Goal: Information Seeking & Learning: Learn about a topic

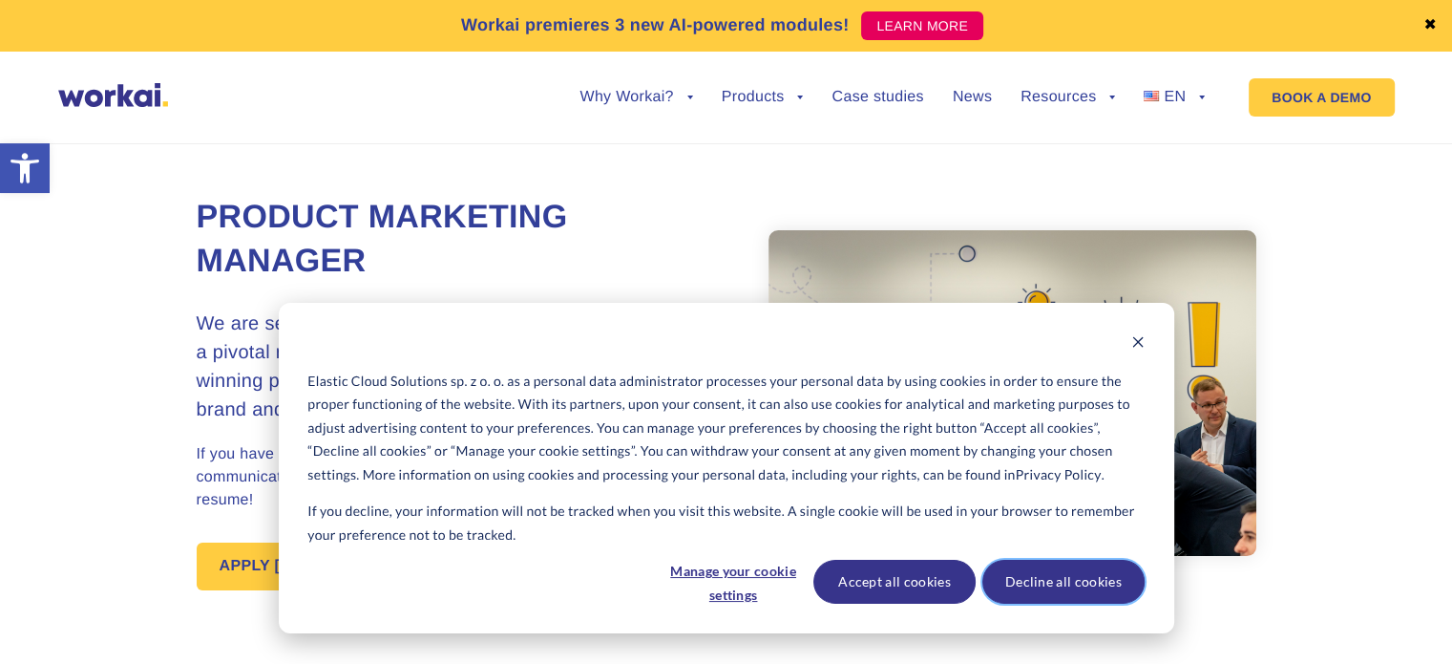
click at [1092, 587] on button "Decline all cookies" at bounding box center [1064, 582] width 162 height 44
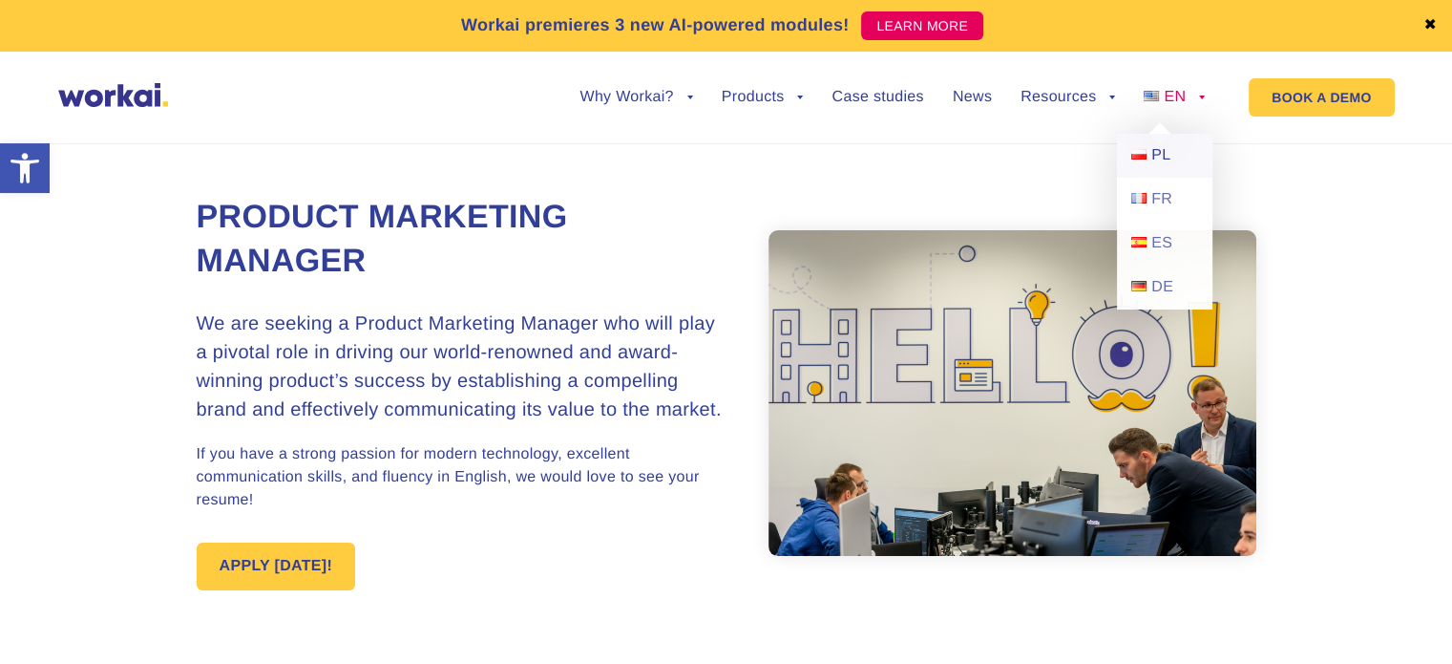
click at [1154, 158] on span "PL" at bounding box center [1161, 155] width 19 height 16
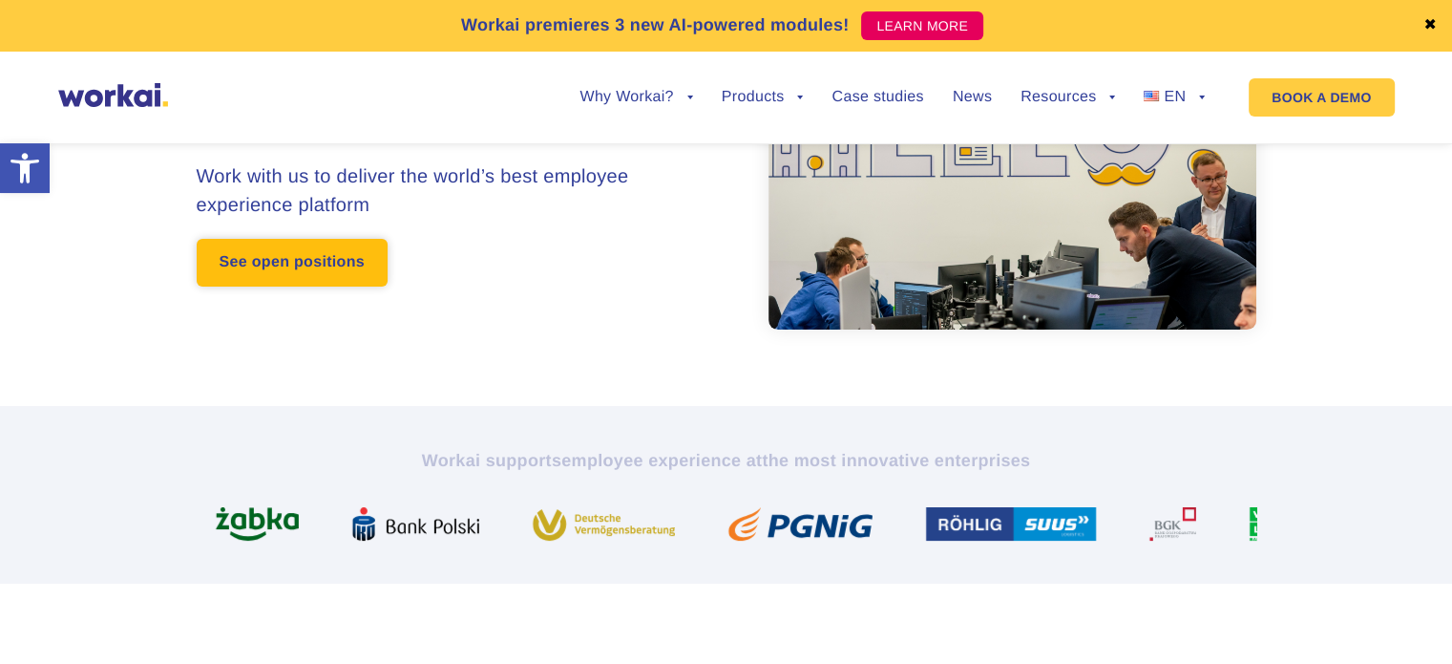
click at [325, 269] on link "See open positions" at bounding box center [292, 263] width 191 height 48
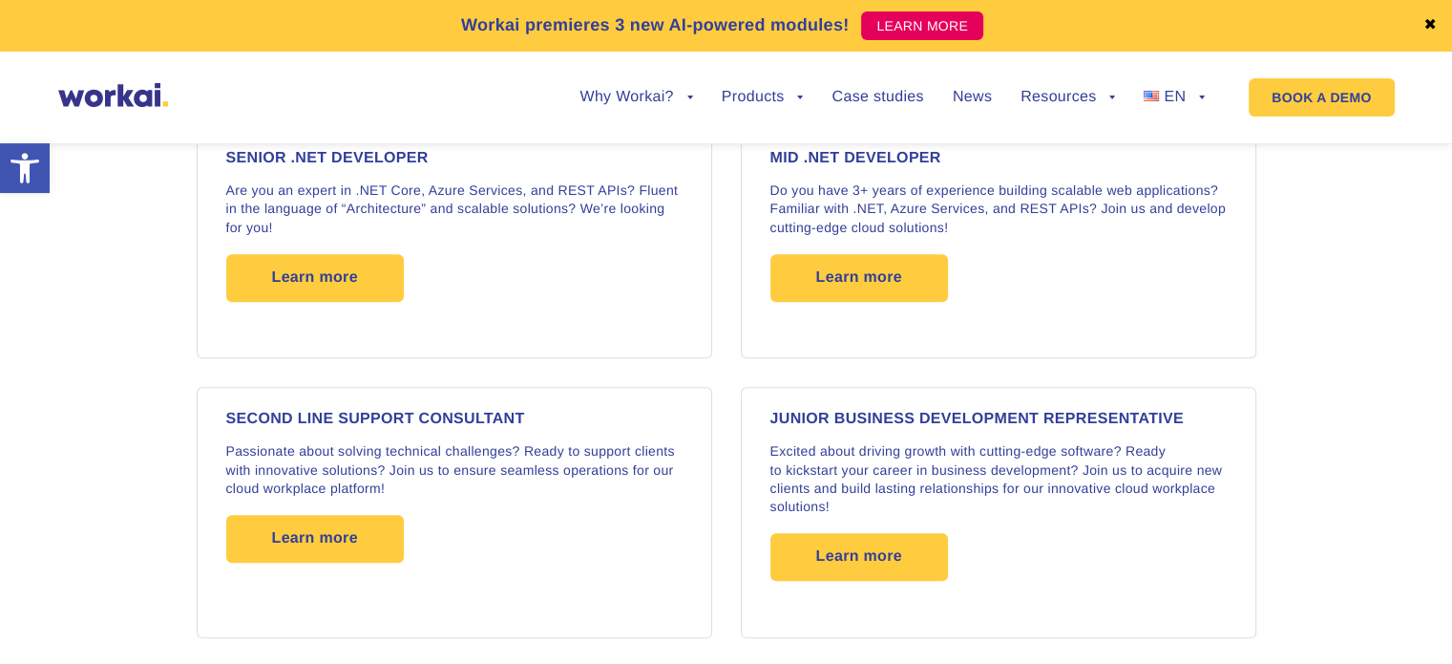
scroll to position [2003, 0]
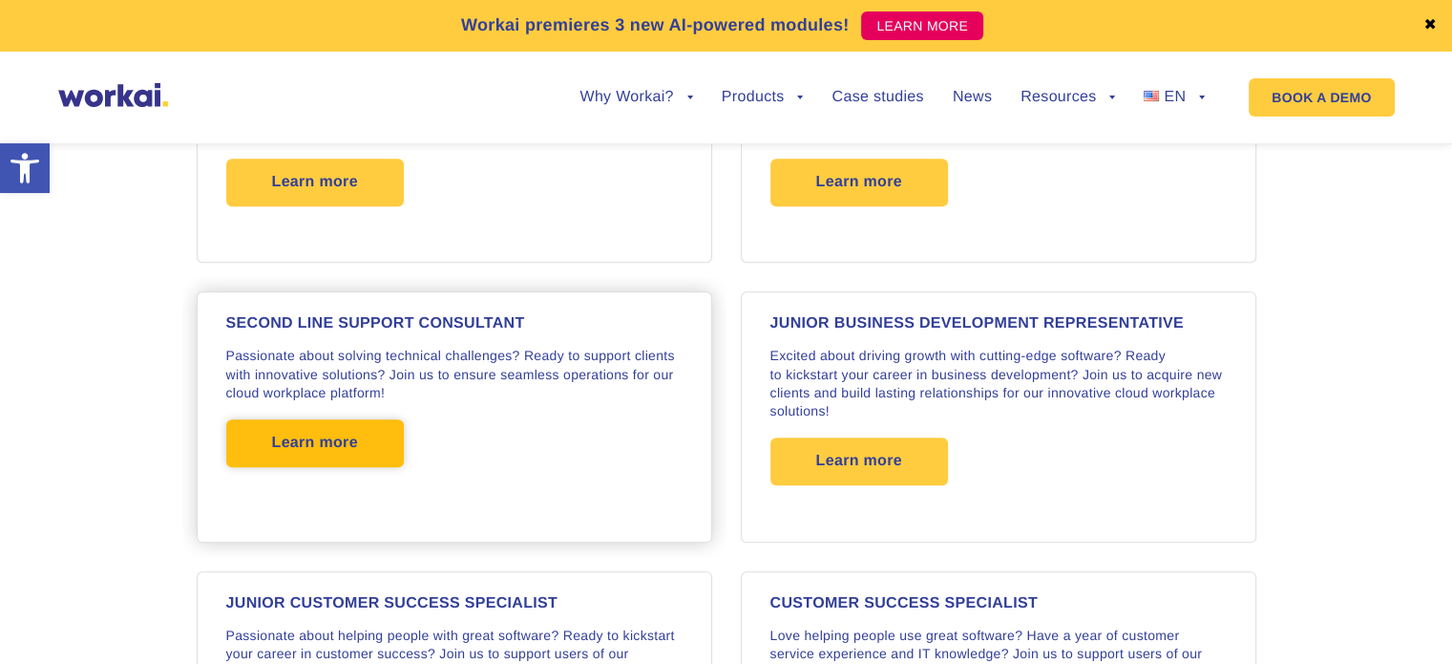
click at [307, 440] on span "Learn more" at bounding box center [315, 443] width 86 height 48
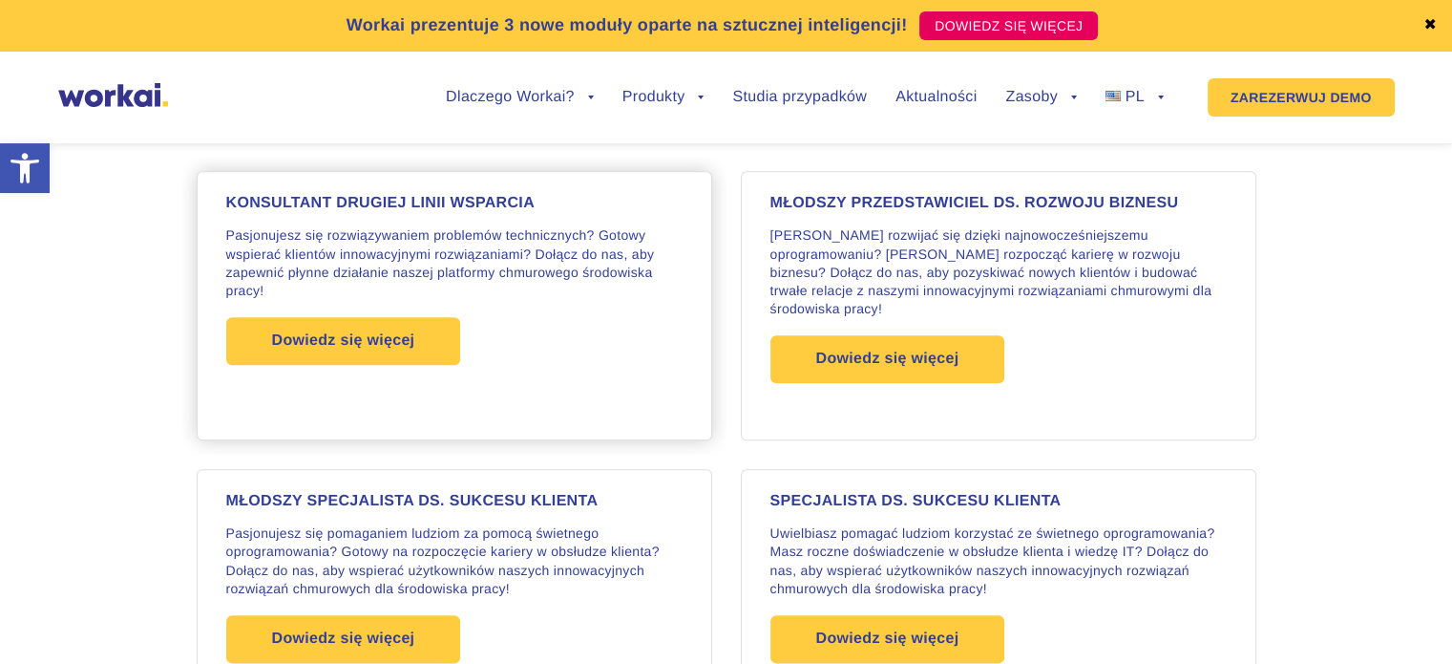
scroll to position [2132, 0]
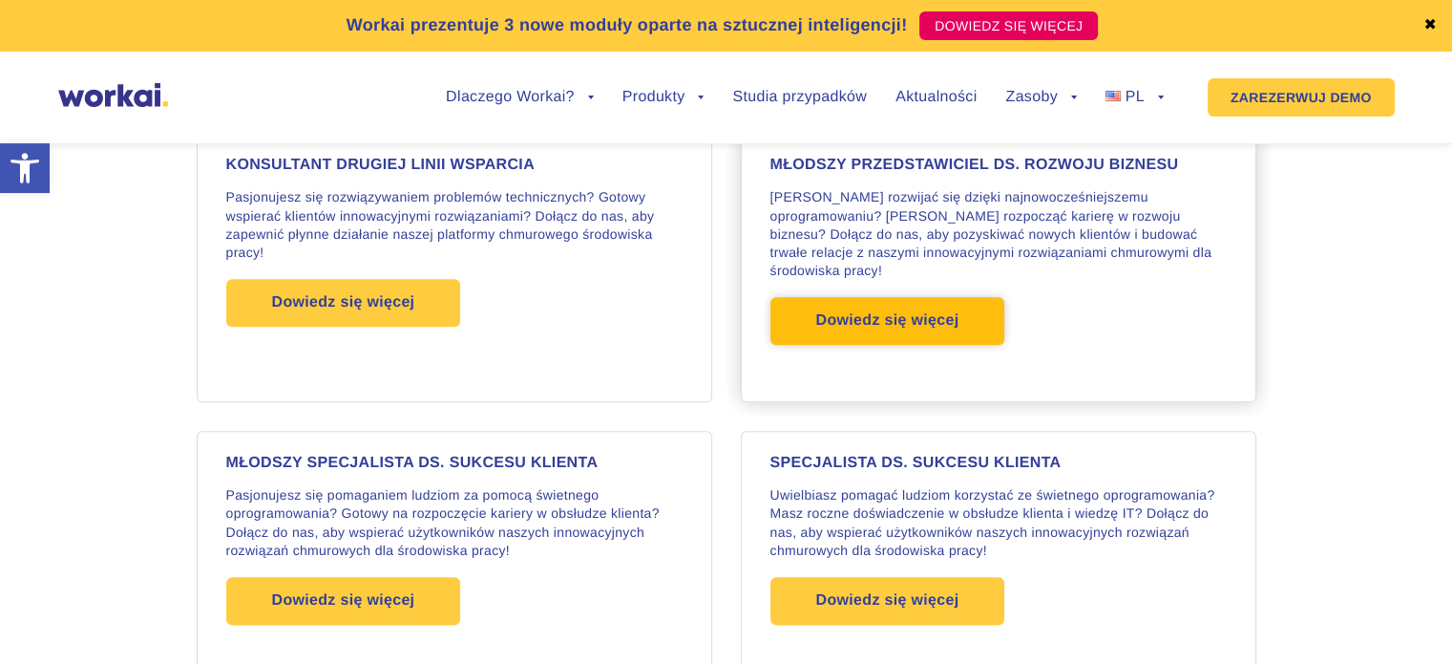
click at [922, 329] on font "Dowiedz się więcej" at bounding box center [887, 320] width 143 height 16
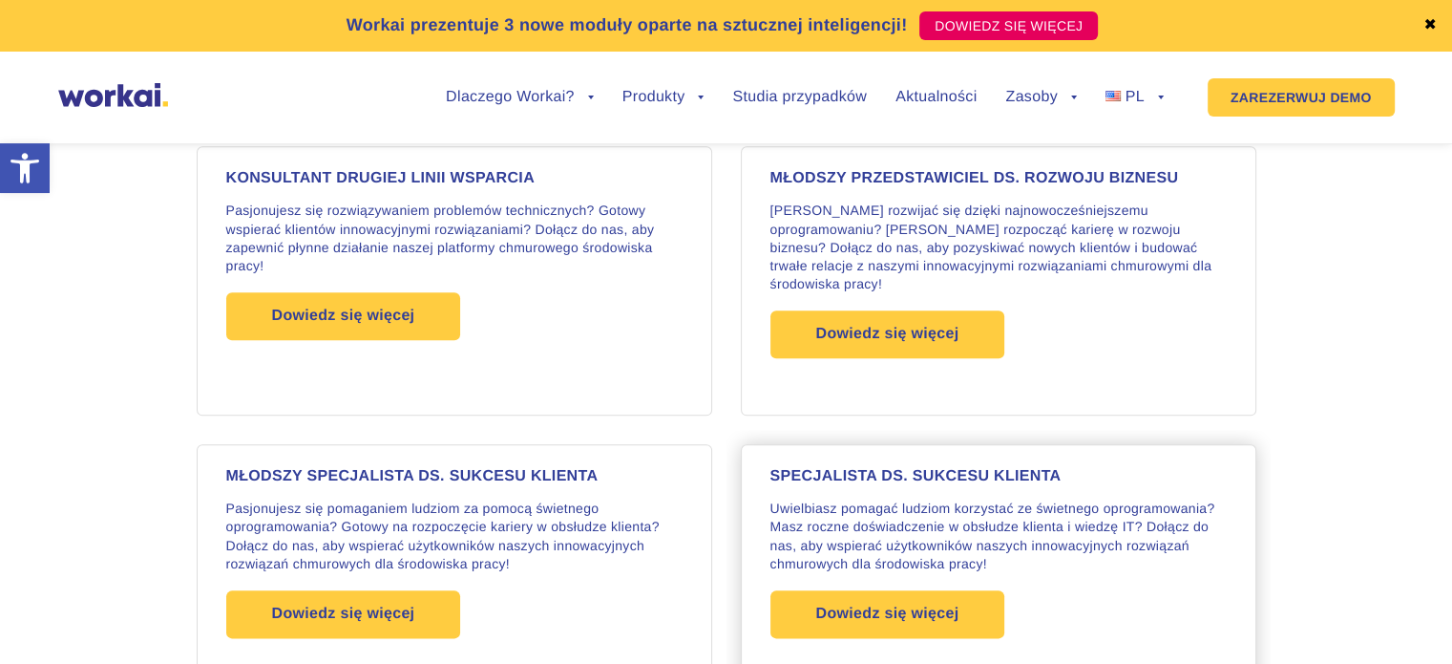
scroll to position [2228, 0]
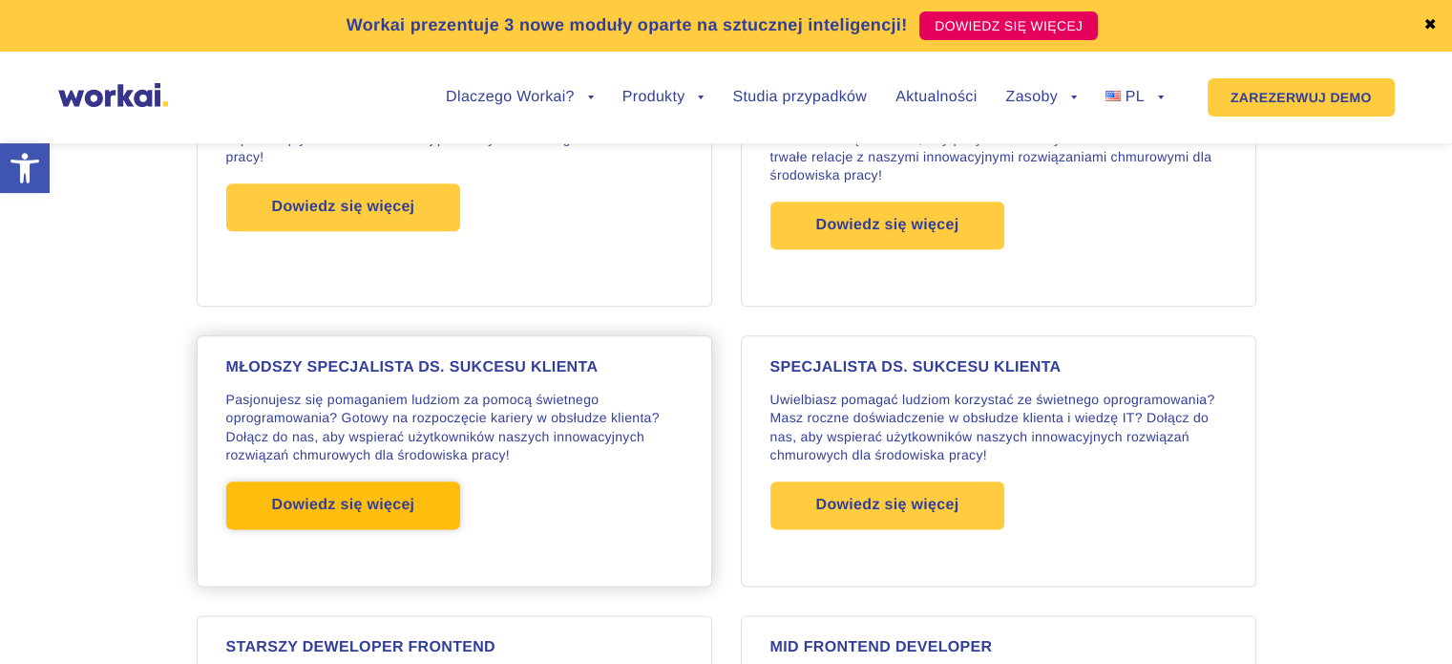
click at [394, 503] on font "Dowiedz się więcej" at bounding box center [343, 505] width 143 height 16
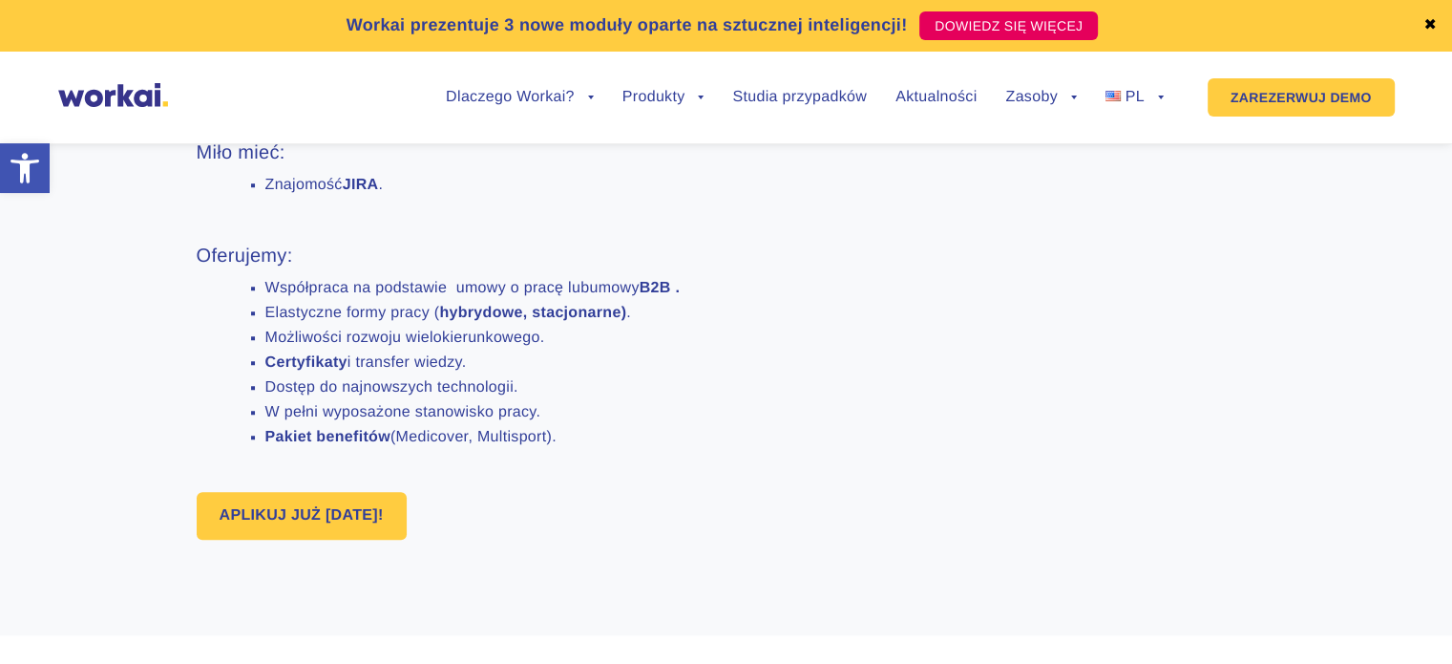
scroll to position [1528, 0]
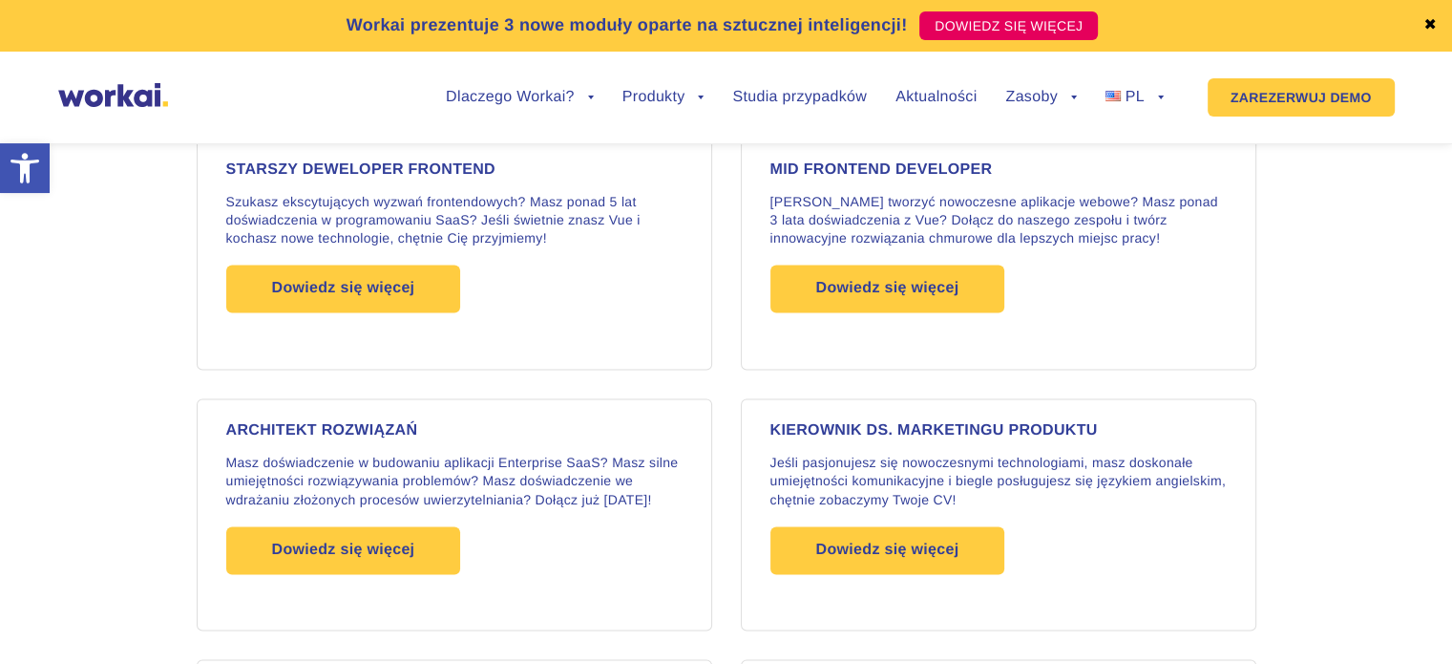
scroll to position [2801, 0]
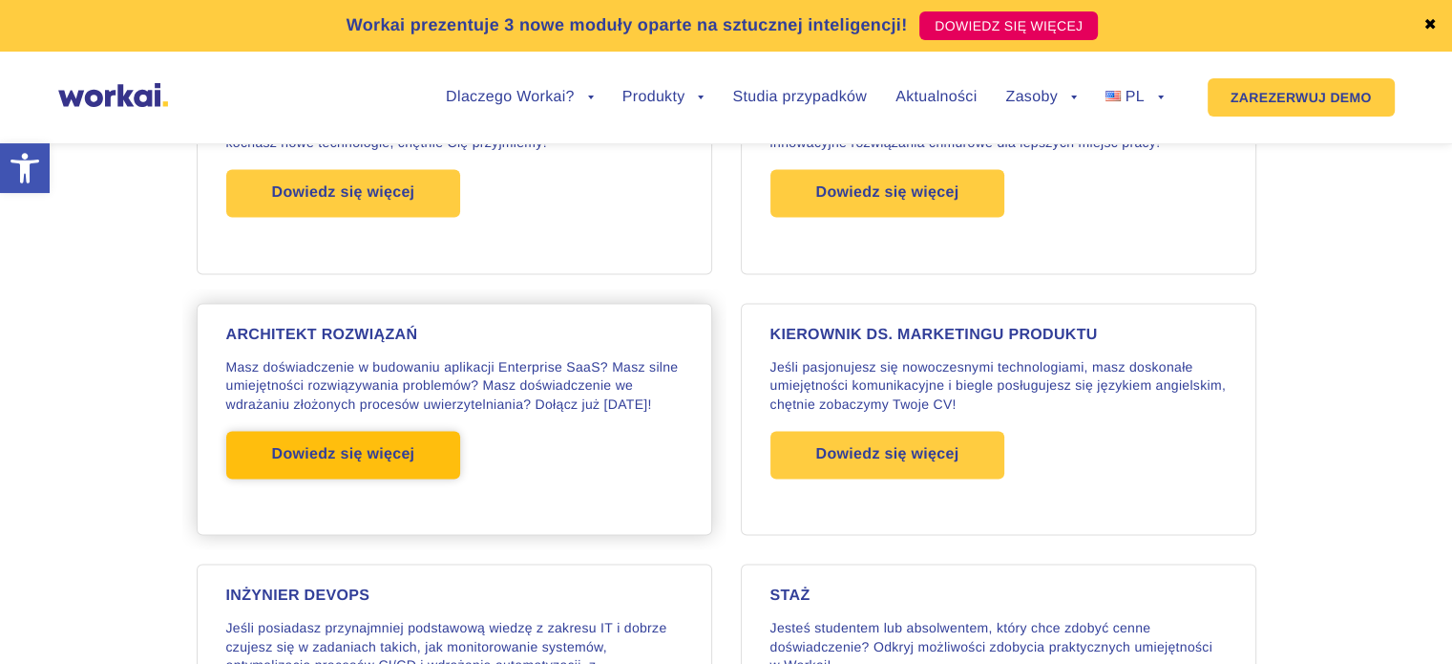
click at [310, 446] on font "Dowiedz się więcej" at bounding box center [343, 454] width 143 height 16
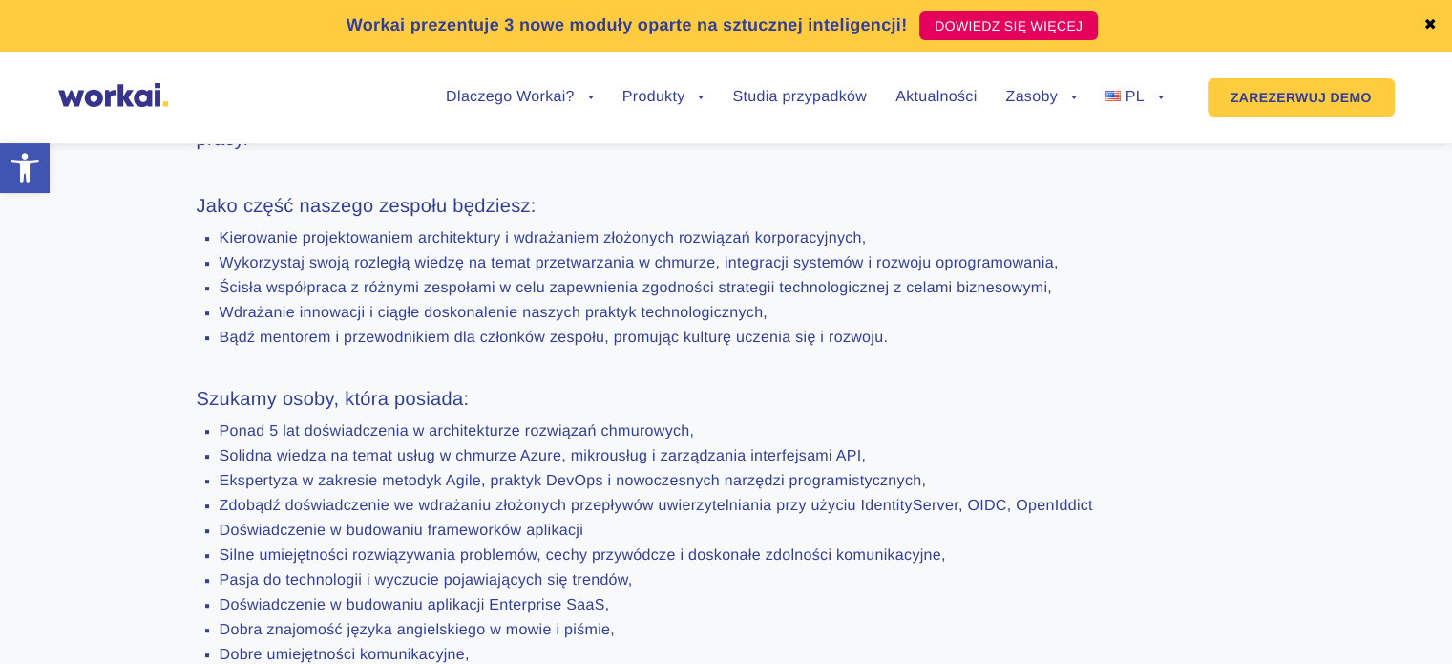
scroll to position [955, 0]
